Goal: Use online tool/utility: Utilize a website feature to perform a specific function

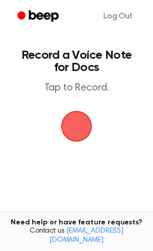
click at [74, 121] on span "button" at bounding box center [76, 126] width 57 height 57
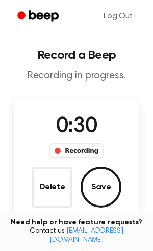
click at [123, 184] on div "0:30 Recording Delete Save" at bounding box center [77, 159] width 126 height 97
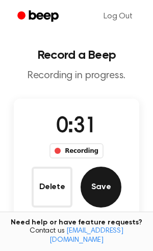
click at [112, 184] on button "Save" at bounding box center [101, 187] width 41 height 41
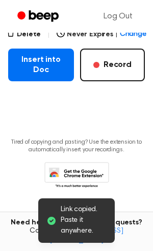
scroll to position [196, 0]
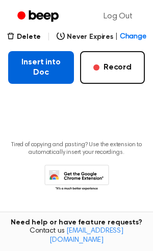
click at [45, 73] on button "Insert into Doc" at bounding box center [41, 67] width 66 height 33
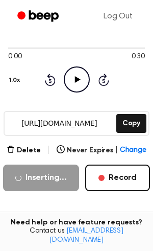
scroll to position [77, 0]
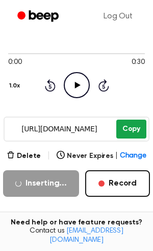
click at [130, 129] on button "Copy" at bounding box center [131, 129] width 30 height 19
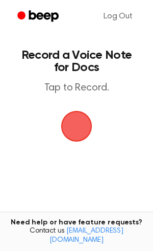
click at [88, 123] on span "button" at bounding box center [76, 126] width 35 height 35
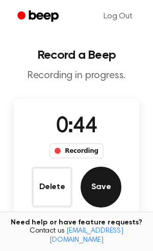
click at [101, 186] on button "Save" at bounding box center [101, 187] width 41 height 41
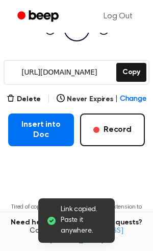
scroll to position [151, 0]
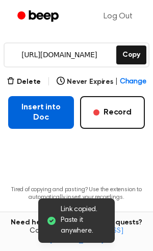
click at [38, 111] on button "Insert into Doc" at bounding box center [41, 112] width 66 height 33
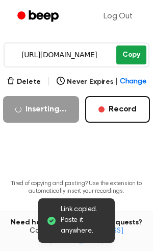
click at [125, 58] on button "Copy" at bounding box center [131, 54] width 30 height 19
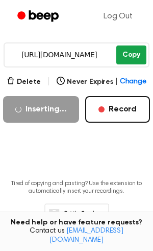
click at [128, 59] on button "Copy" at bounding box center [131, 54] width 30 height 19
